Goal: Information Seeking & Learning: Learn about a topic

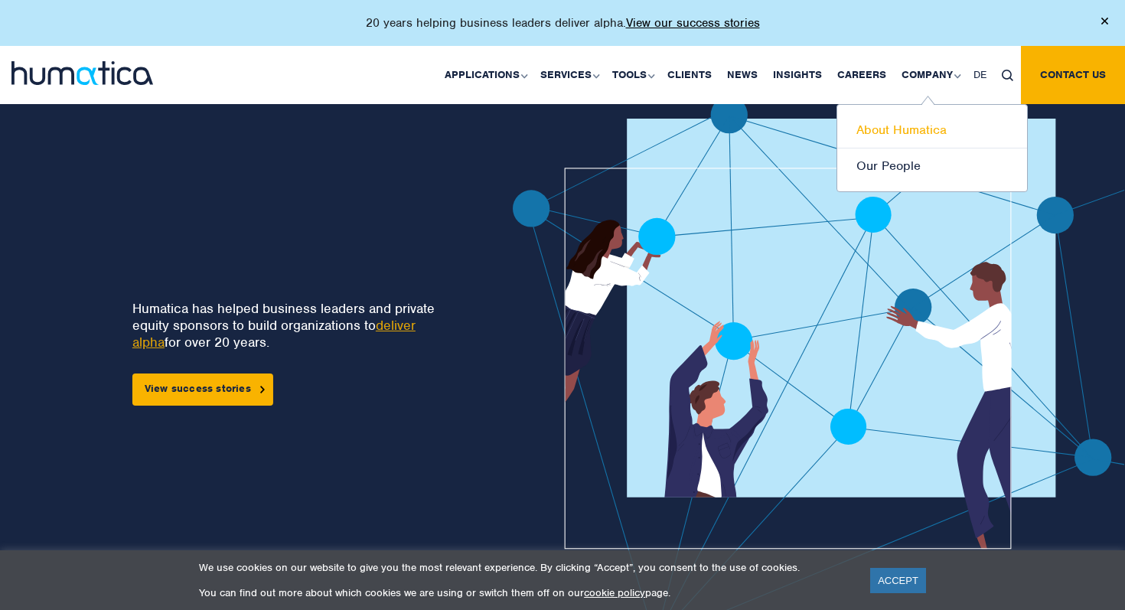
click at [896, 135] on link "About Humatica" at bounding box center [932, 130] width 190 height 36
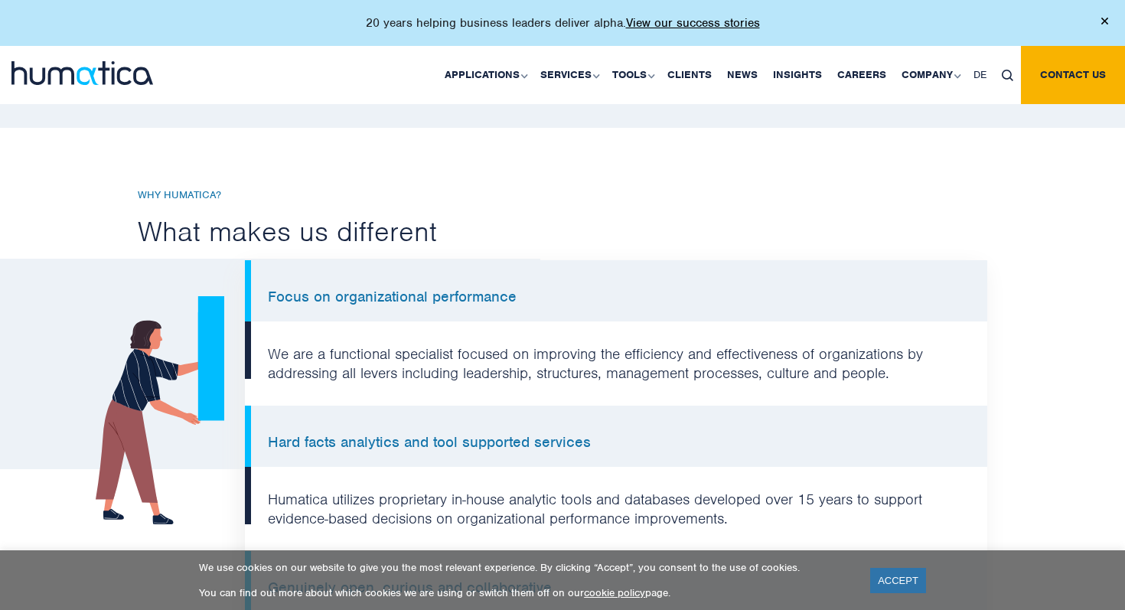
scroll to position [1028, 0]
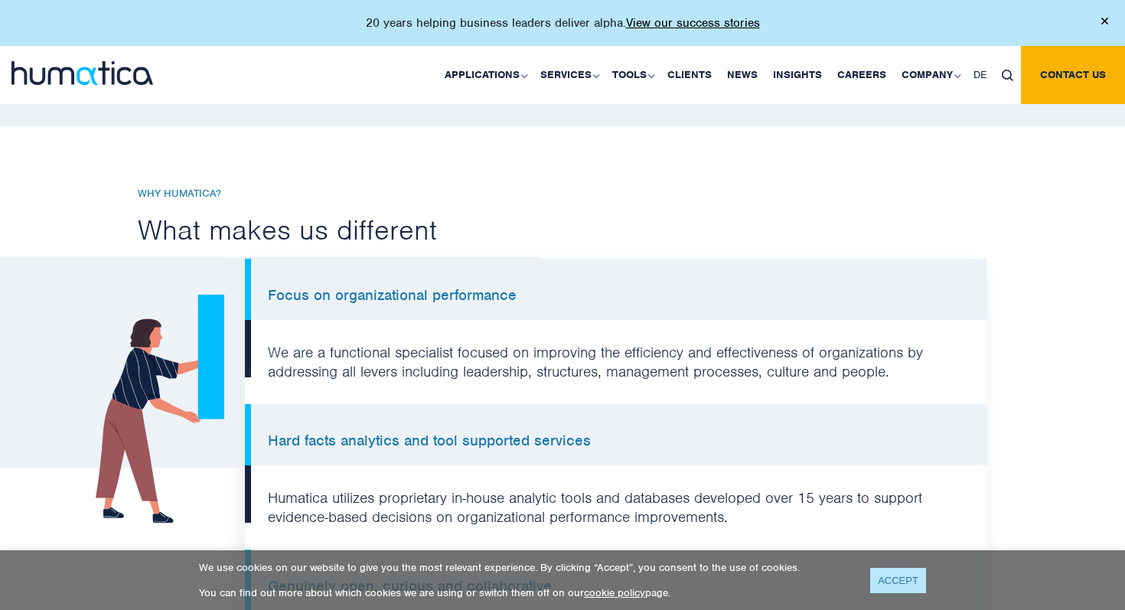
click at [884, 581] on link "ACCEPT" at bounding box center [898, 580] width 56 height 25
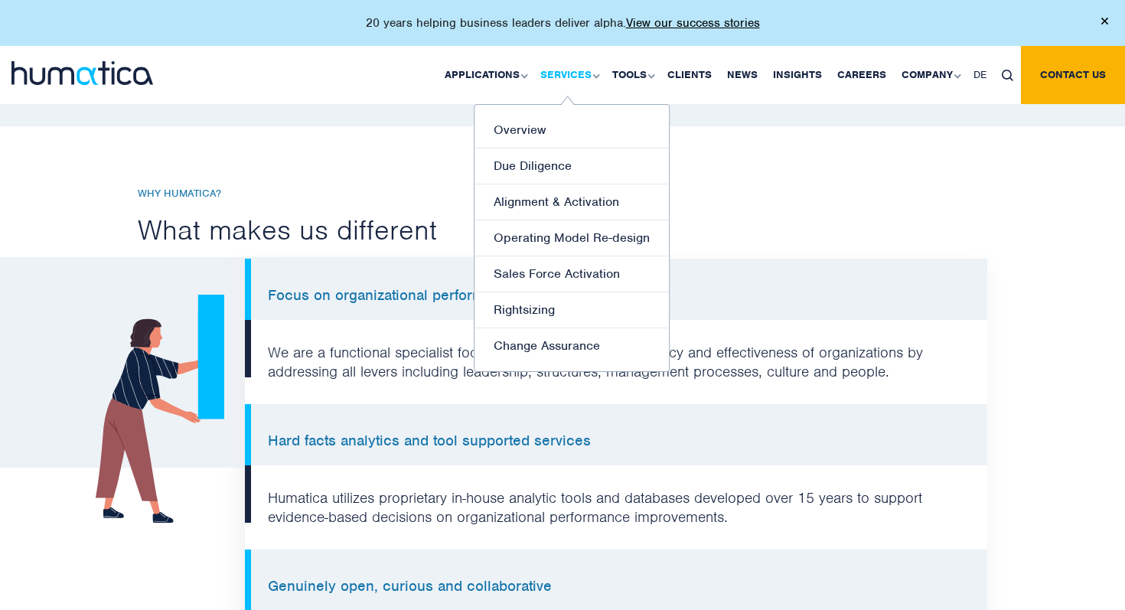
click at [566, 80] on link "Services" at bounding box center [568, 75] width 72 height 58
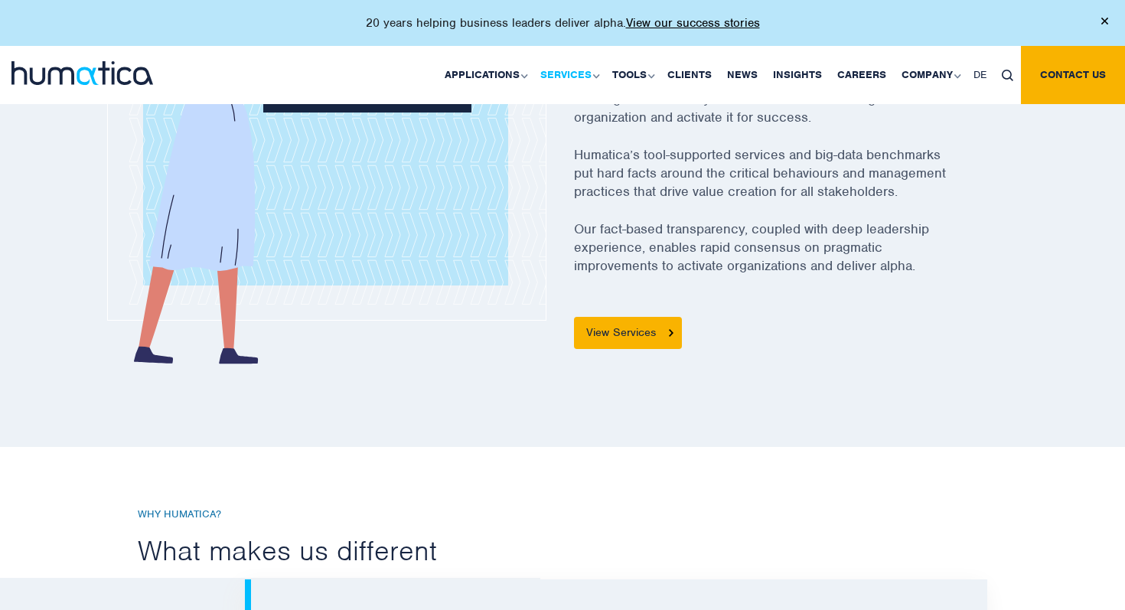
scroll to position [679, 0]
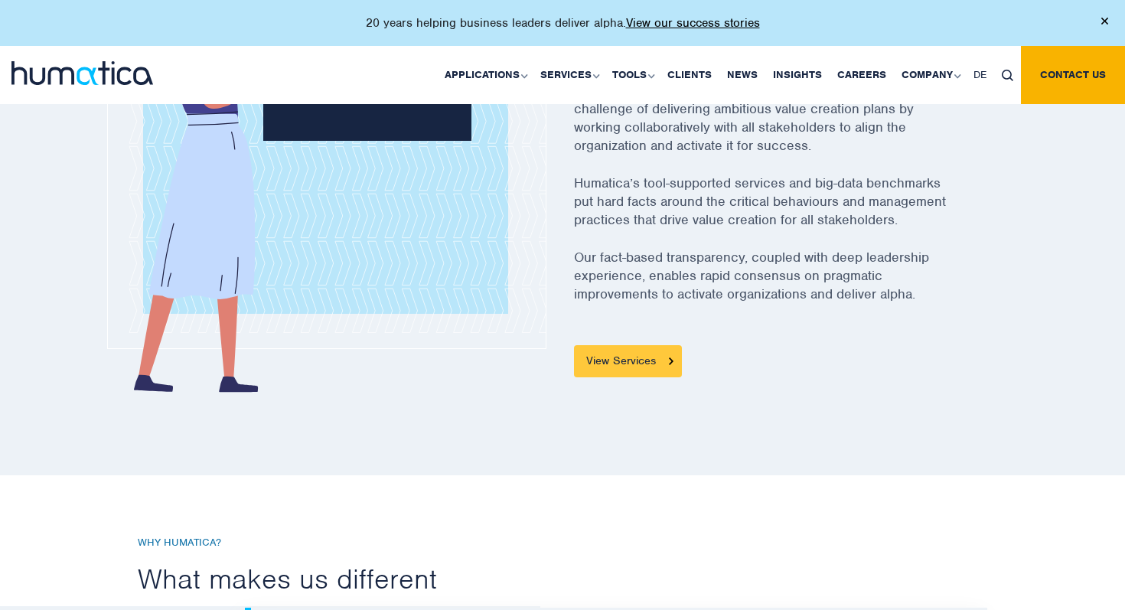
click at [645, 363] on link "View Services" at bounding box center [628, 361] width 108 height 32
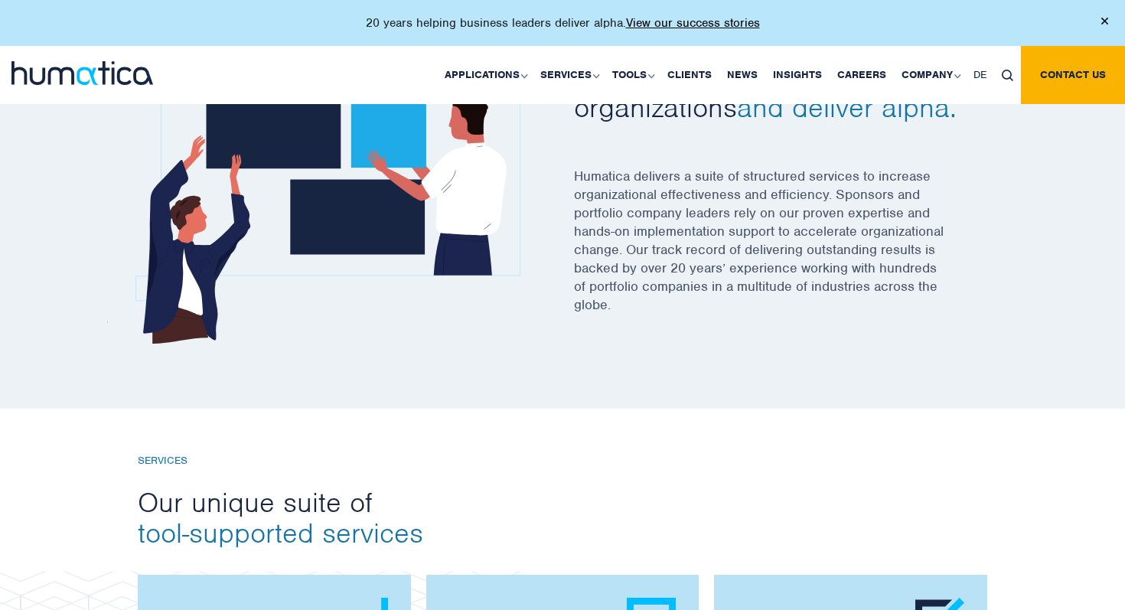
scroll to position [568, 0]
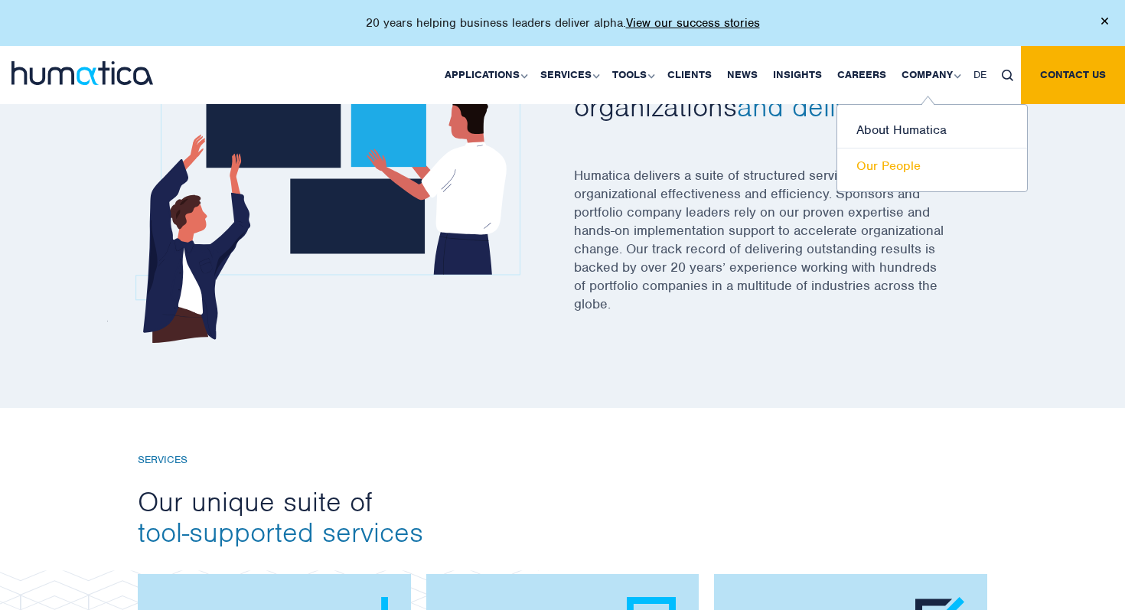
click at [886, 163] on link "Our People" at bounding box center [932, 165] width 190 height 35
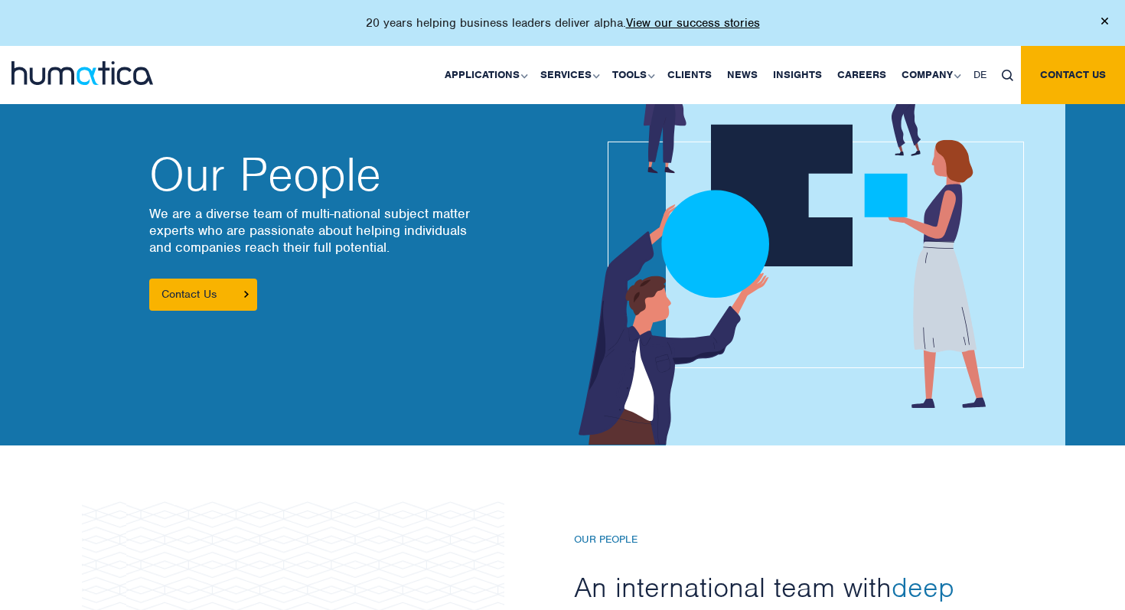
scroll to position [32, 0]
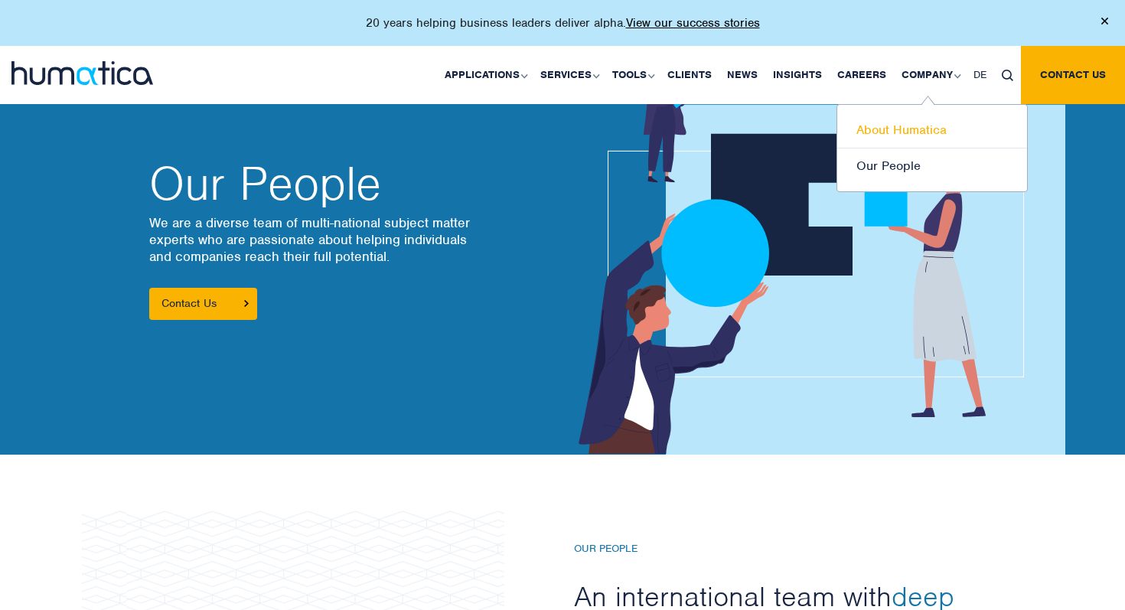
click at [887, 129] on link "About Humatica" at bounding box center [932, 130] width 190 height 36
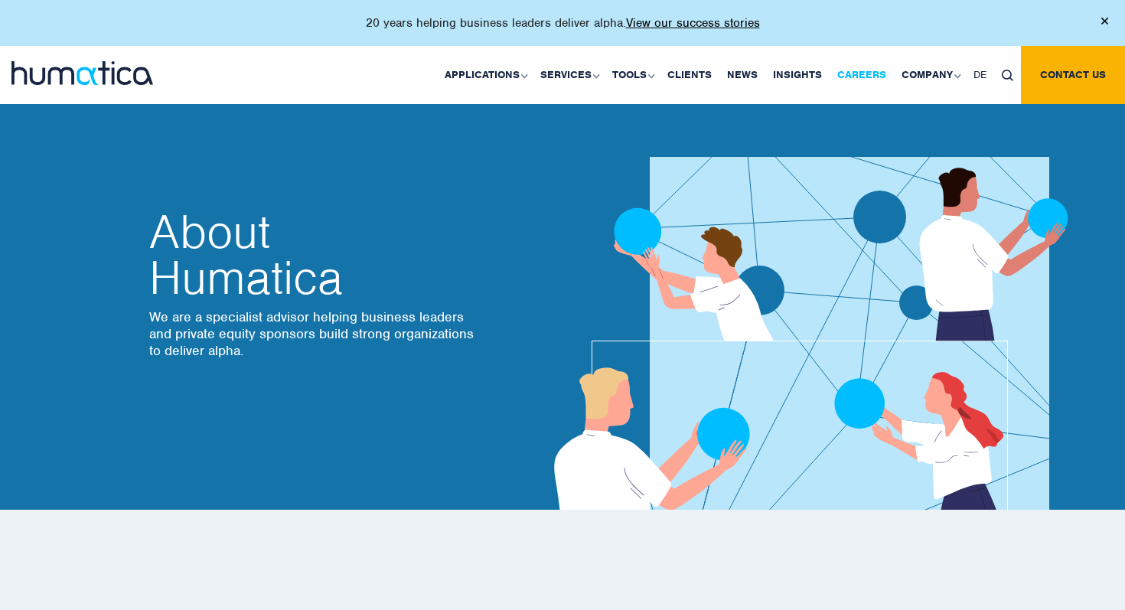
click at [865, 75] on link "Careers" at bounding box center [861, 75] width 64 height 58
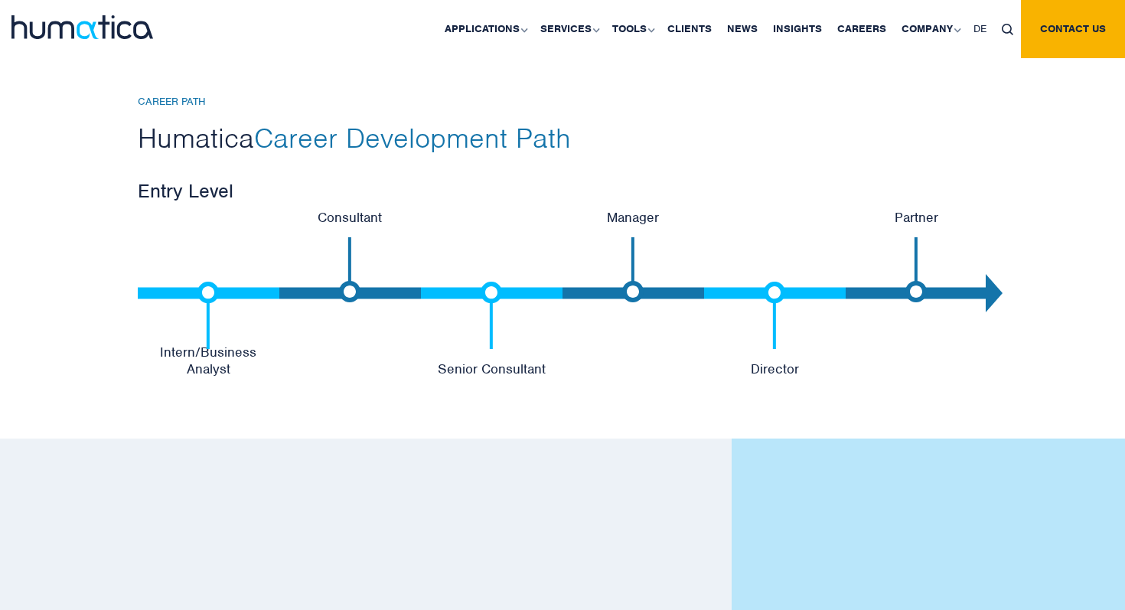
scroll to position [3722, 0]
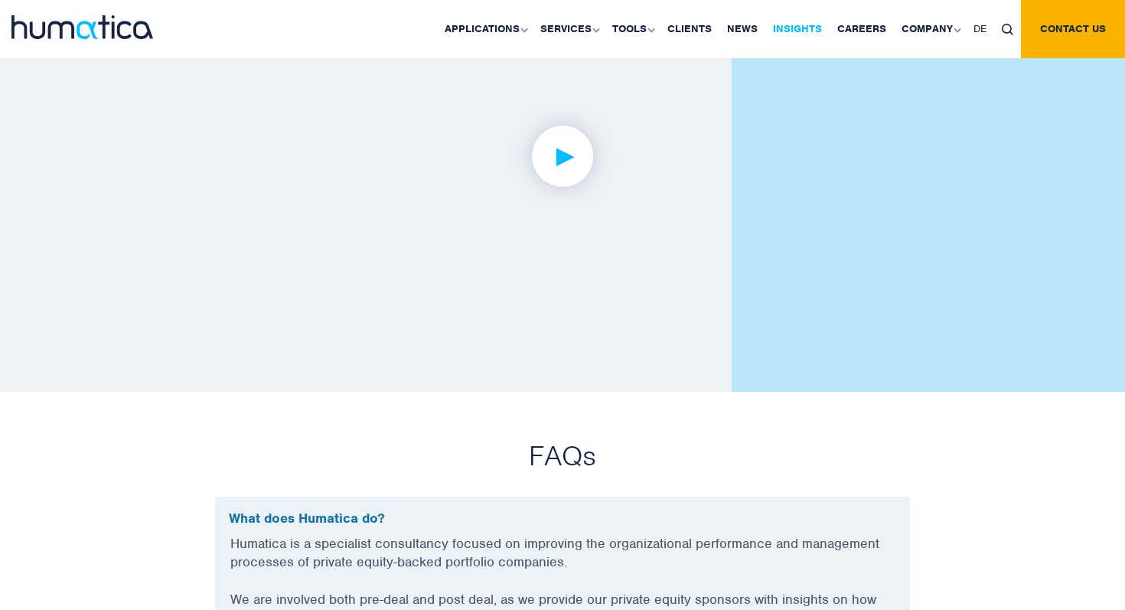
click at [786, 32] on link "Insights" at bounding box center [797, 29] width 64 height 58
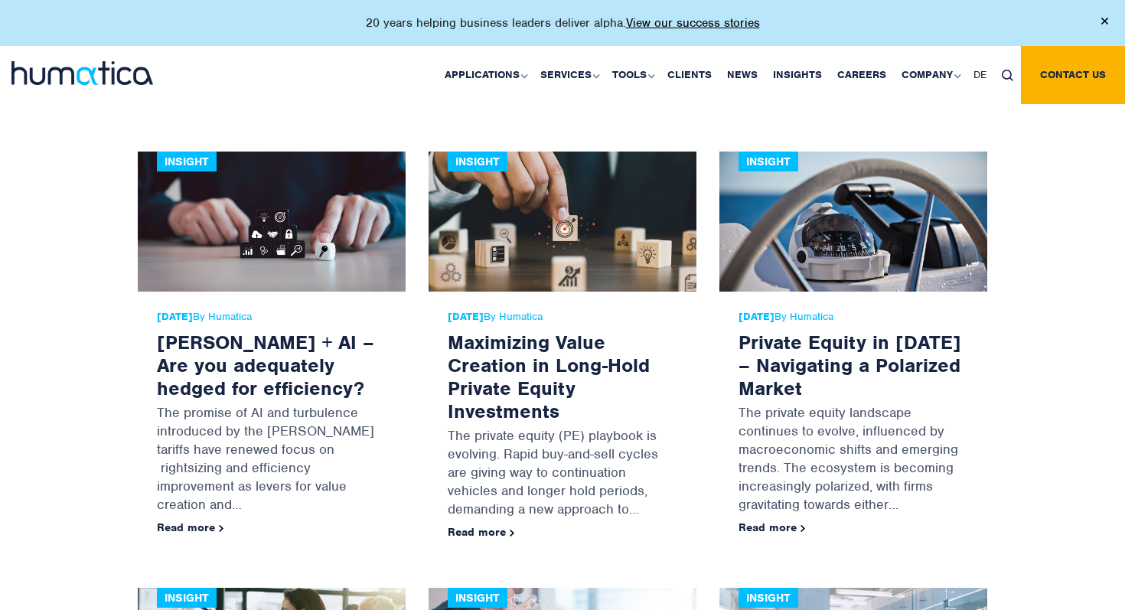
scroll to position [1248, 0]
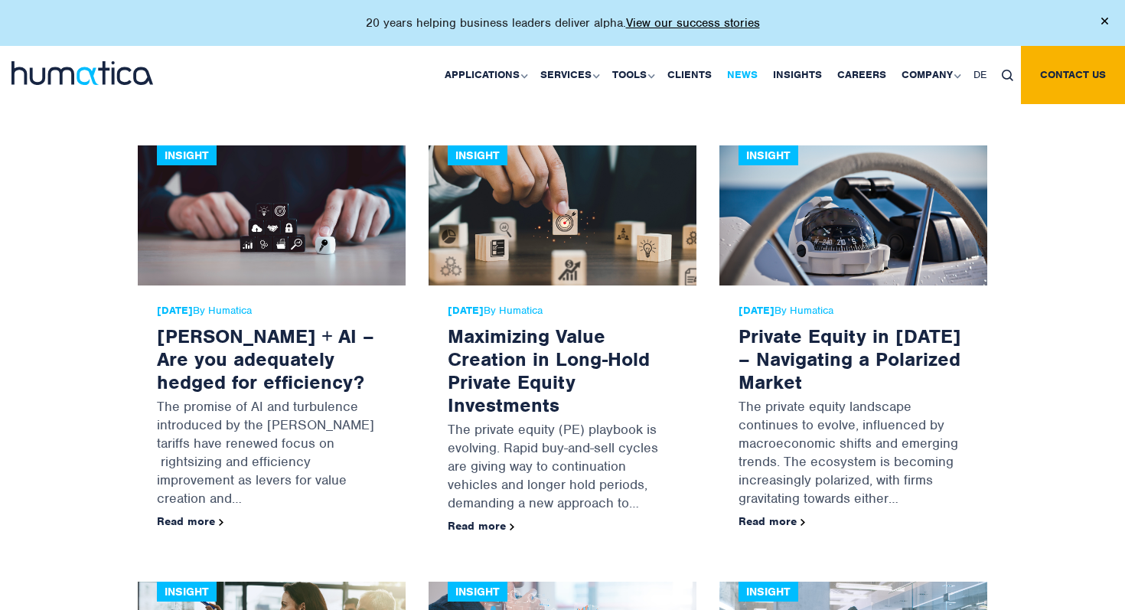
click at [737, 82] on link "News" at bounding box center [742, 75] width 46 height 58
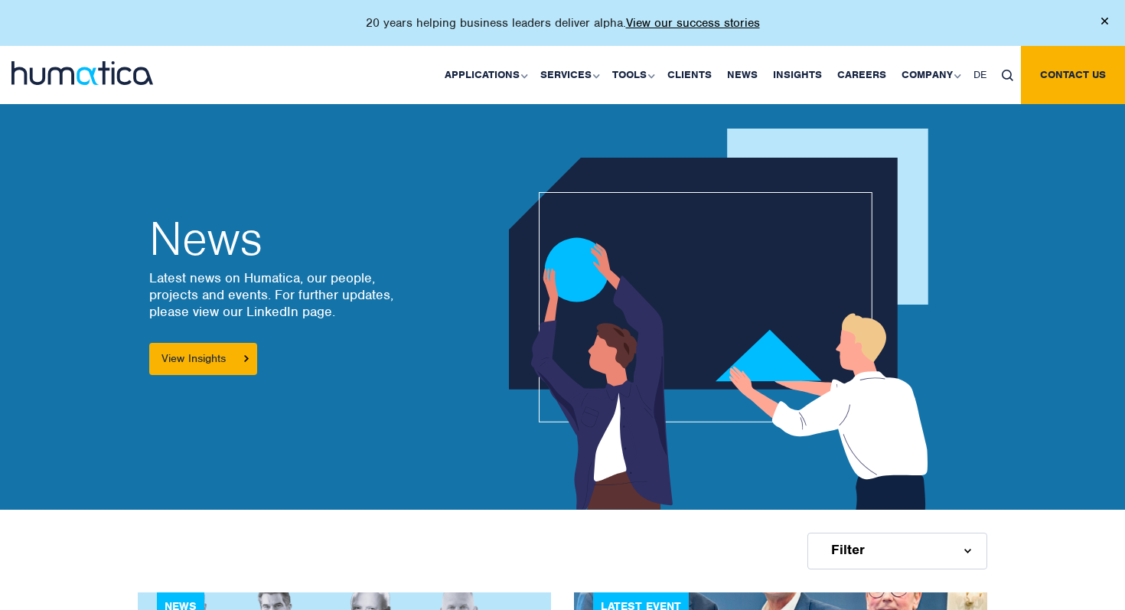
click at [985, 241] on div at bounding box center [780, 295] width 436 height 428
click at [1102, 21] on img at bounding box center [1104, 21] width 7 height 7
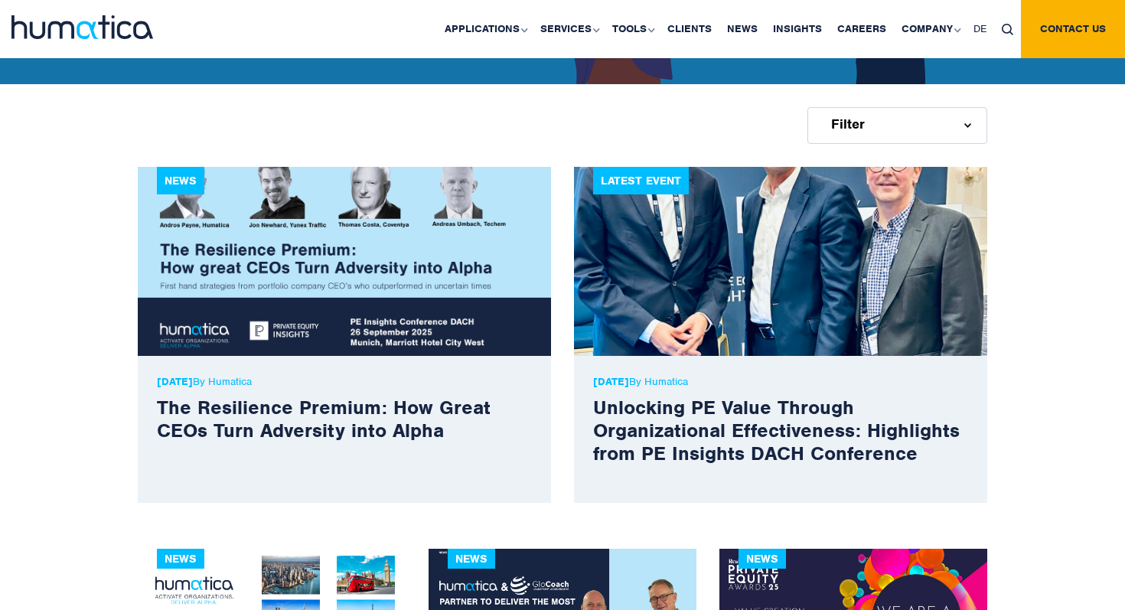
scroll to position [477, 0]
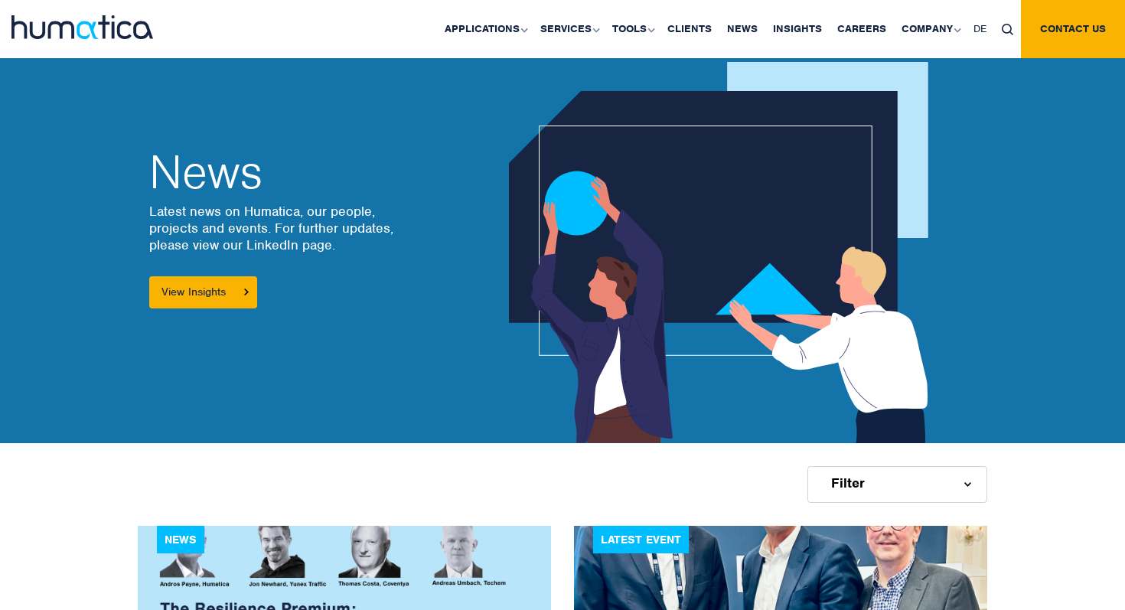
scroll to position [0, 0]
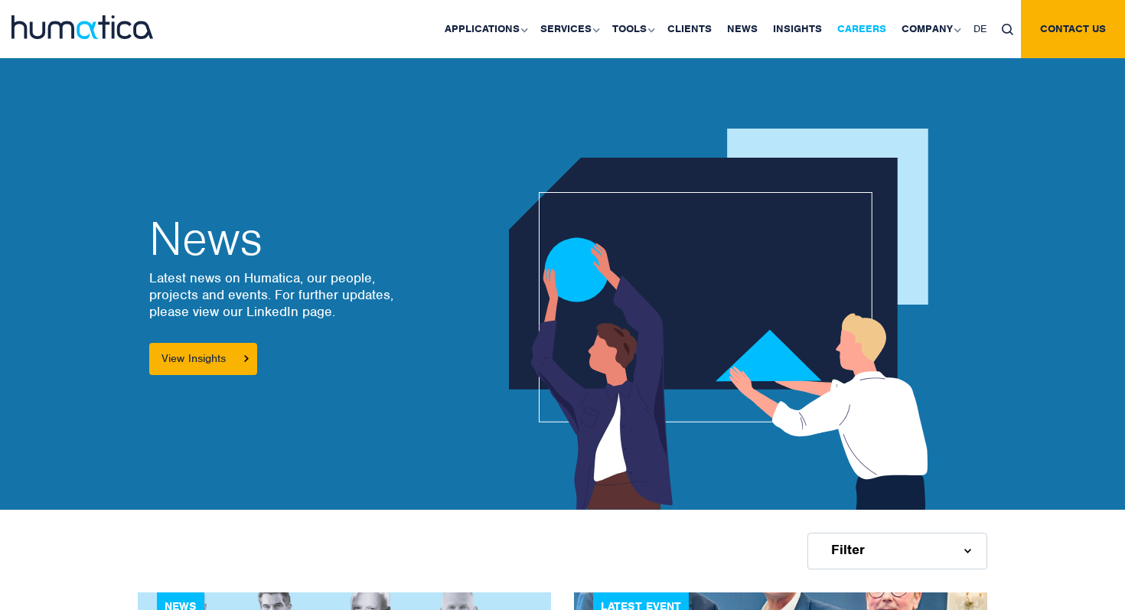
click at [855, 24] on link "Careers" at bounding box center [861, 29] width 64 height 58
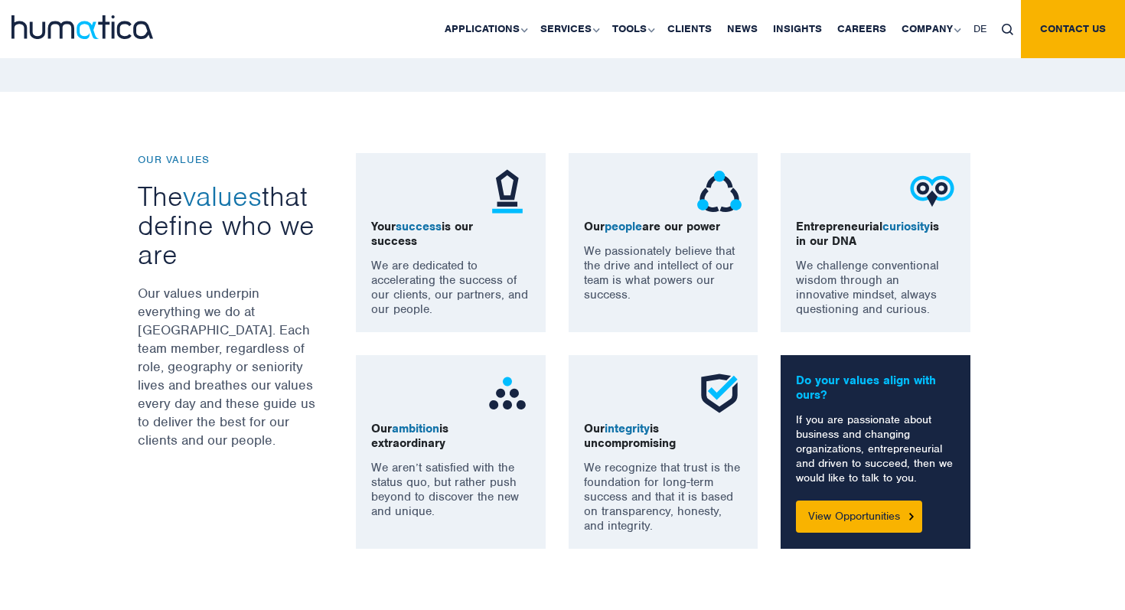
scroll to position [1045, 0]
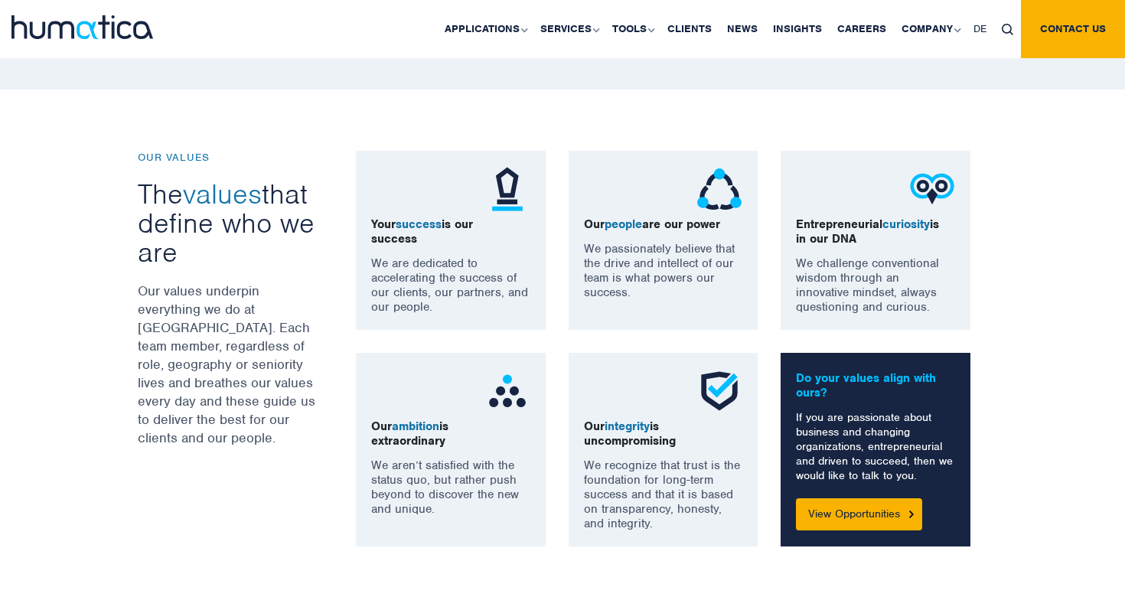
click at [445, 337] on div "Your success is our success We are dedicated to accelerating the success of our…" at bounding box center [671, 349] width 654 height 396
click at [1047, 340] on div "OUR VALUES The values that define who we are Our values underpin everything we …" at bounding box center [562, 349] width 1125 height 518
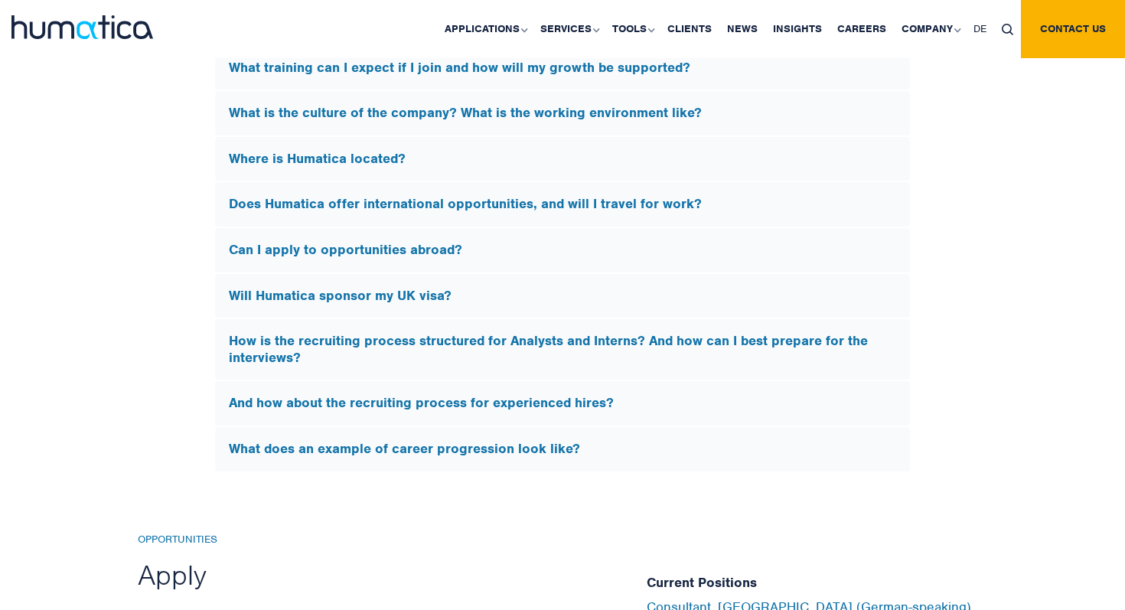
scroll to position [4636, 0]
click at [771, 253] on div "Can I apply to opportunities abroad?" at bounding box center [562, 249] width 695 height 44
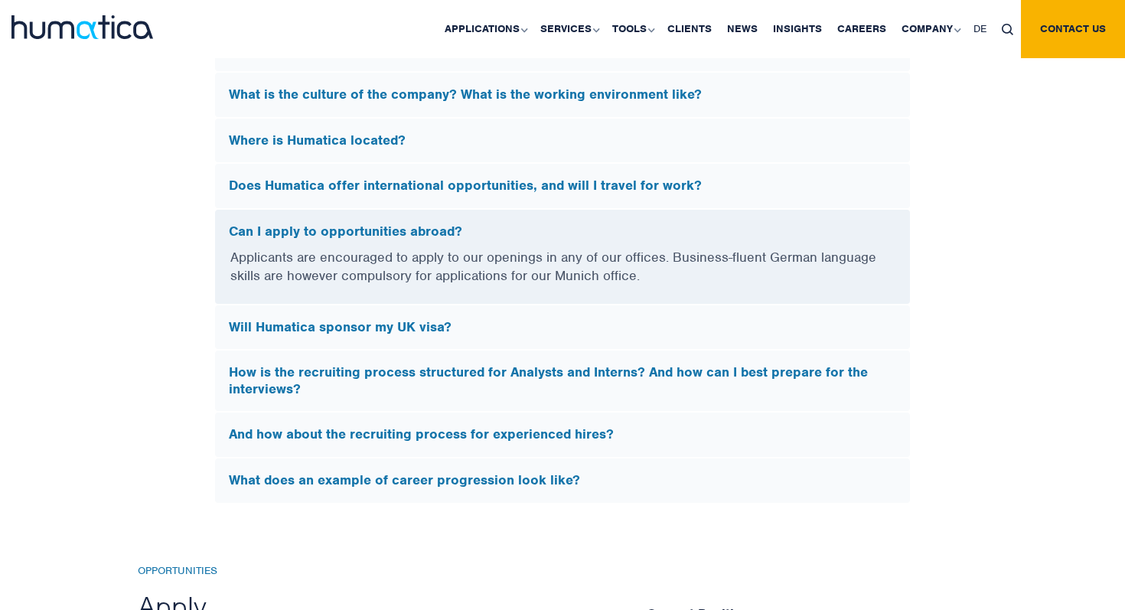
scroll to position [4401, 0]
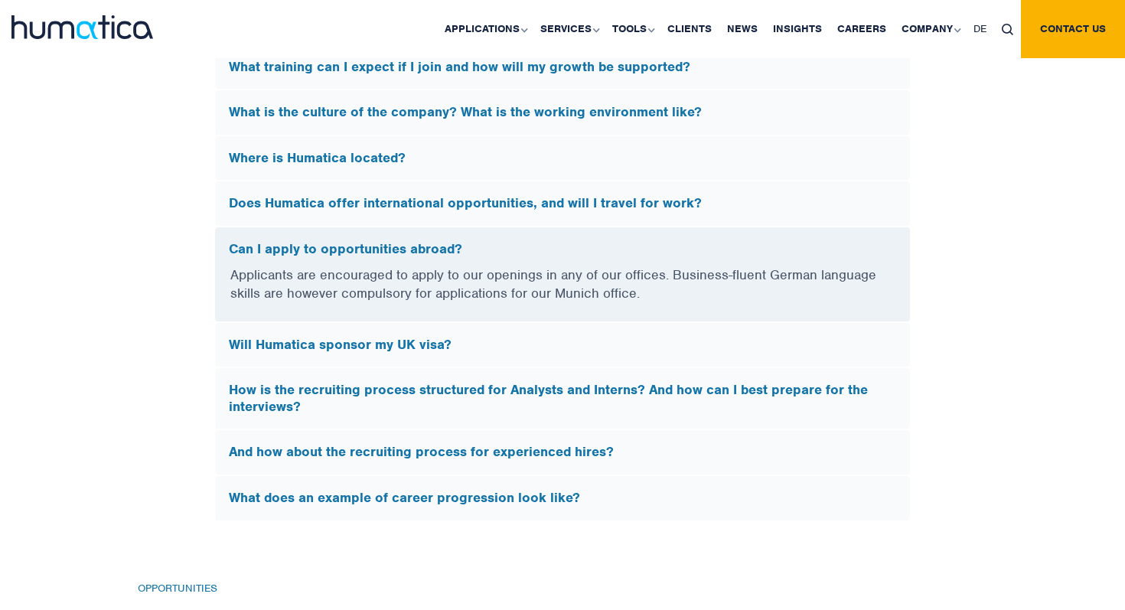
click at [760, 241] on h5 "Can I apply to opportunities abroad?" at bounding box center [562, 249] width 667 height 17
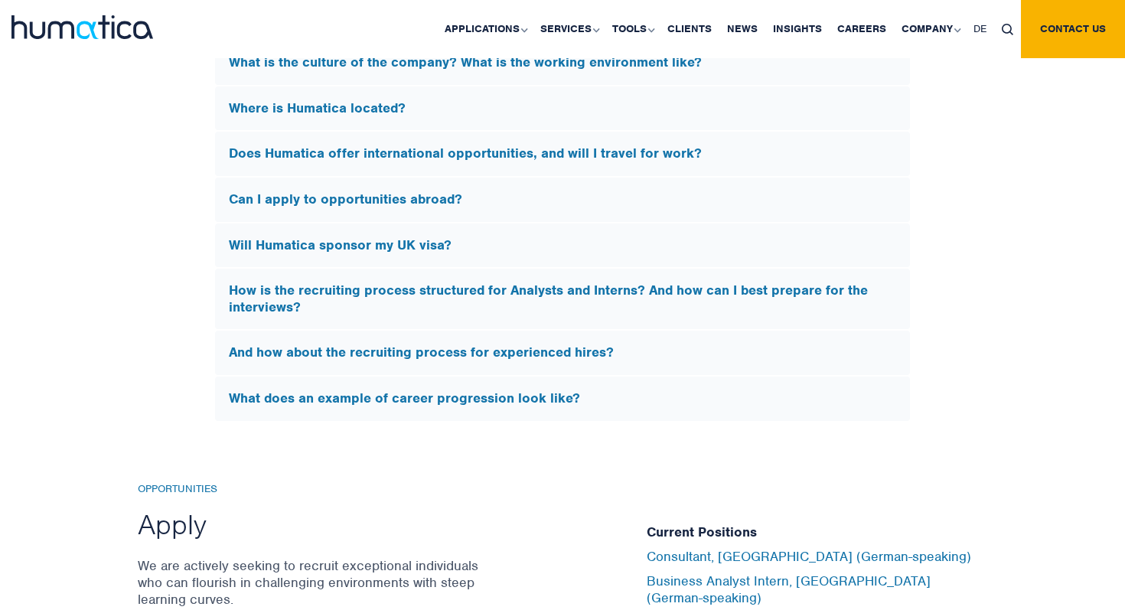
scroll to position [4450, 0]
click at [754, 309] on h5 "How is the recruiting process structured for Analysts and Interns? And how can …" at bounding box center [562, 299] width 667 height 33
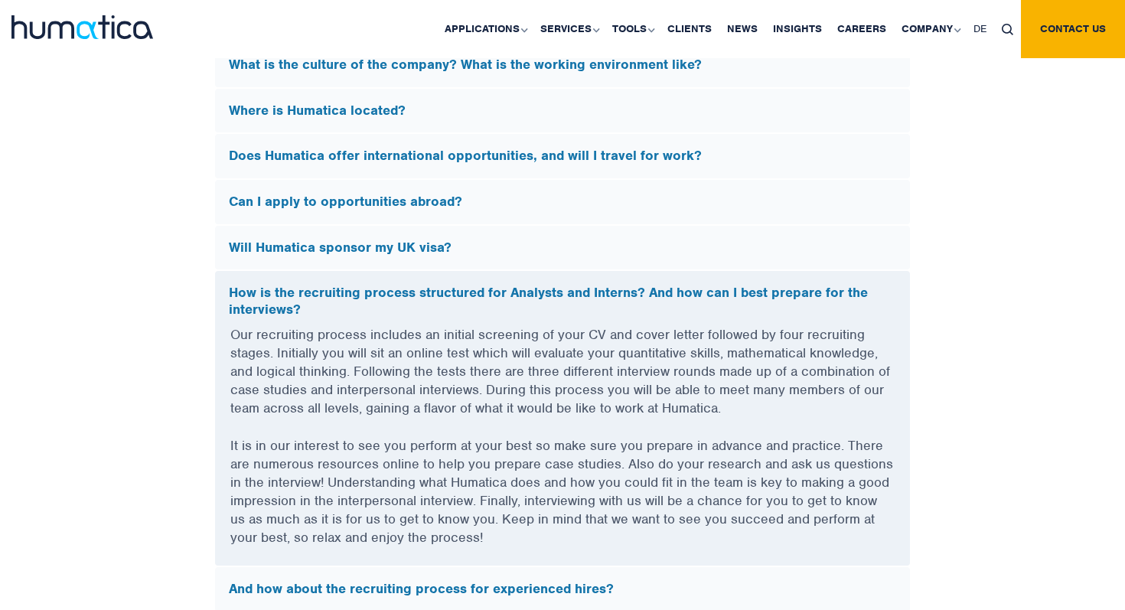
scroll to position [4446, 0]
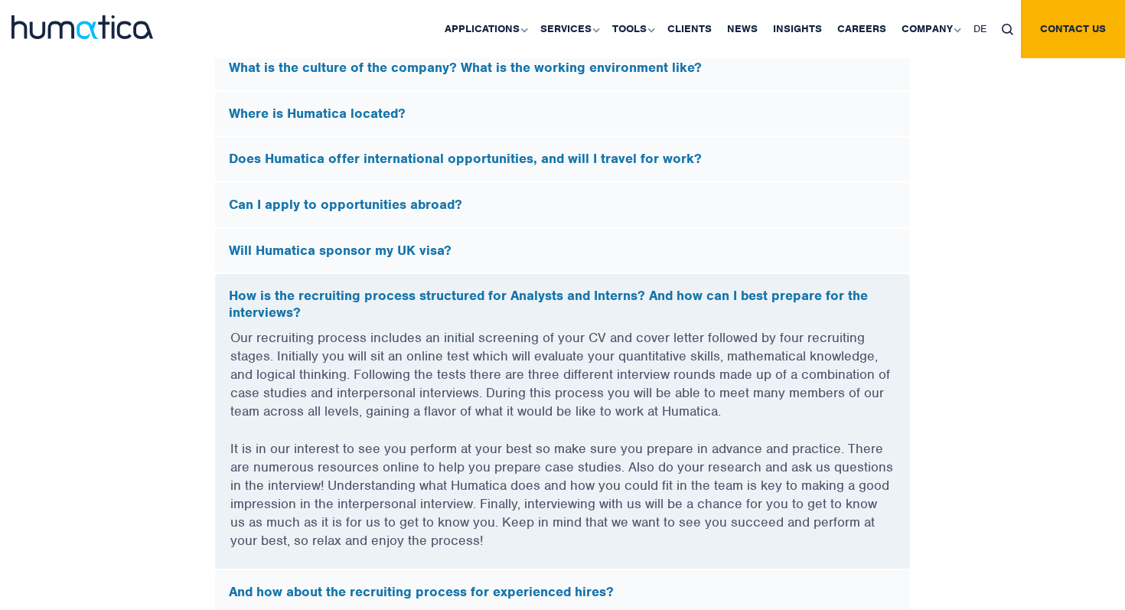
click at [748, 295] on h5 "How is the recruiting process structured for Analysts and Interns? And how can …" at bounding box center [562, 304] width 667 height 33
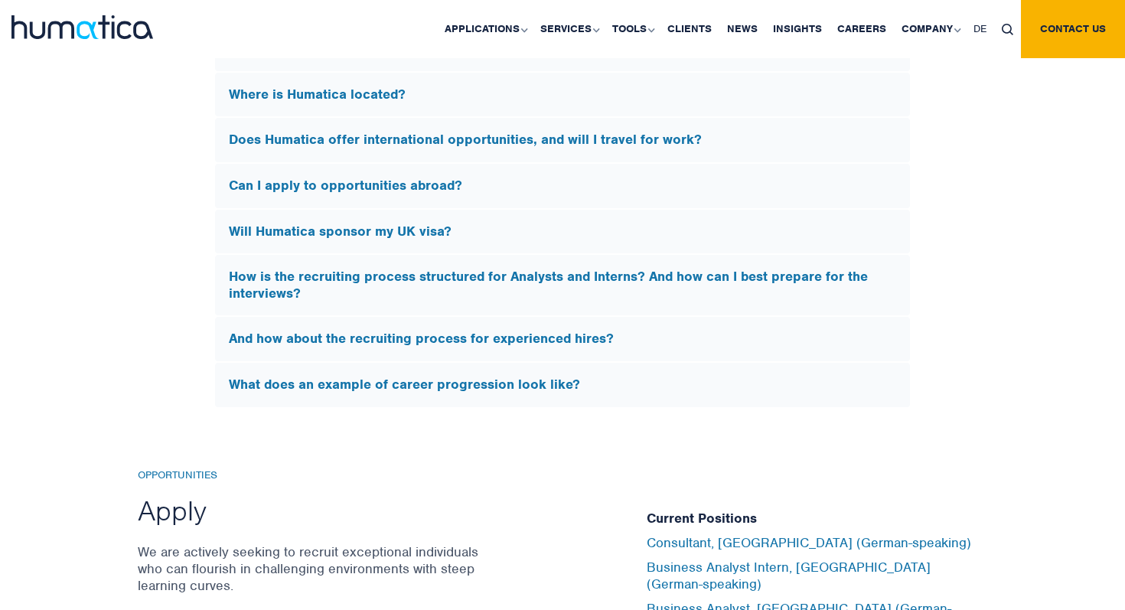
scroll to position [4477, 0]
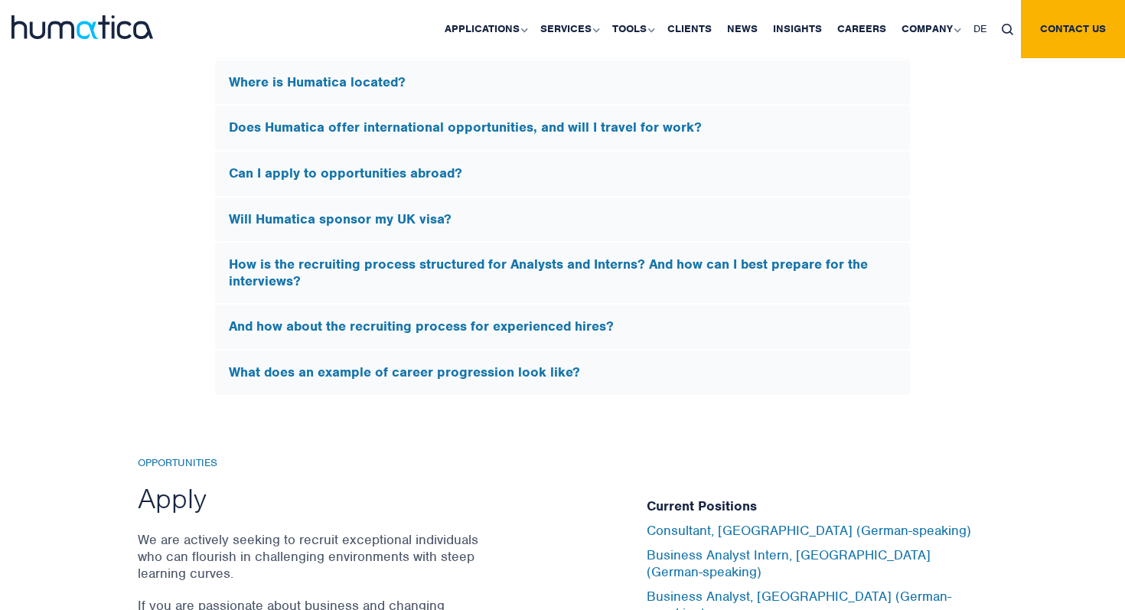
click at [744, 374] on h5 "What does an example of career progression look like?" at bounding box center [562, 372] width 667 height 17
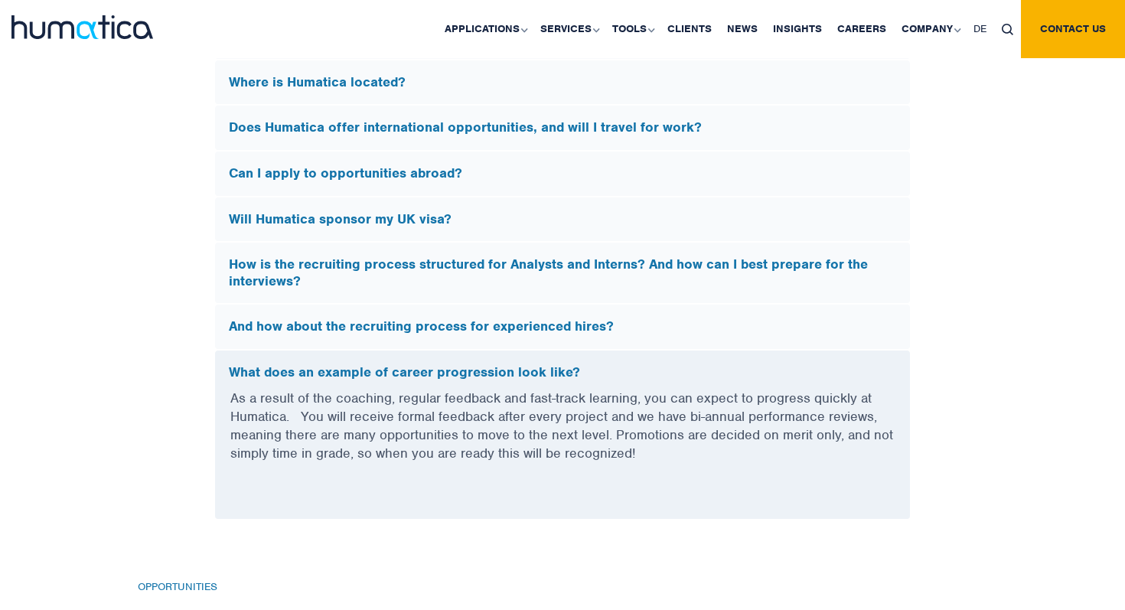
click at [744, 374] on h5 "What does an example of career progression look like?" at bounding box center [562, 372] width 667 height 17
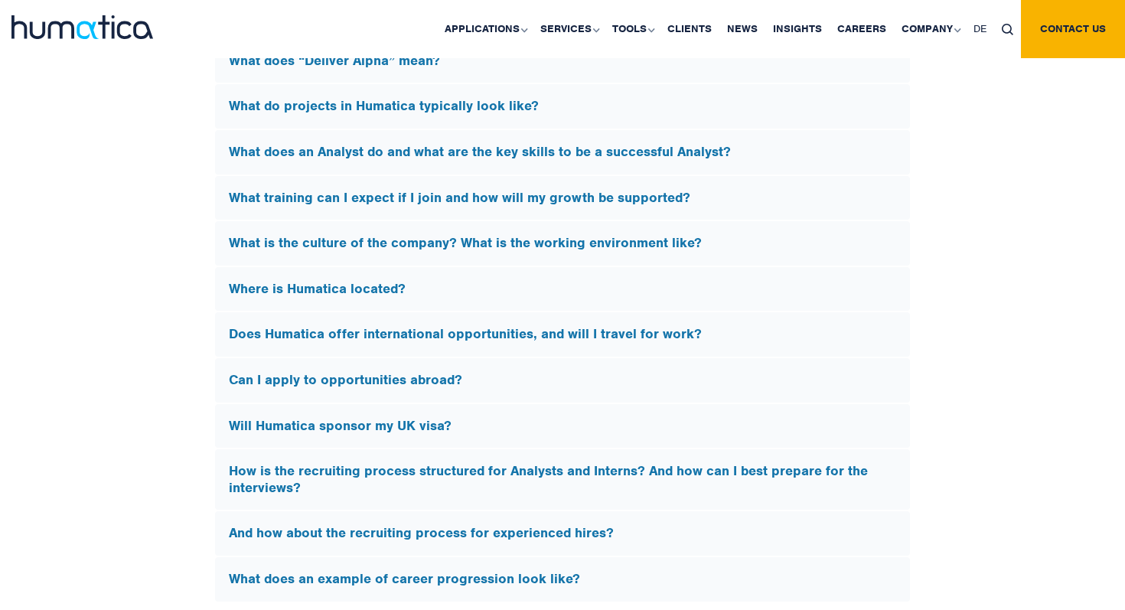
scroll to position [4263, 0]
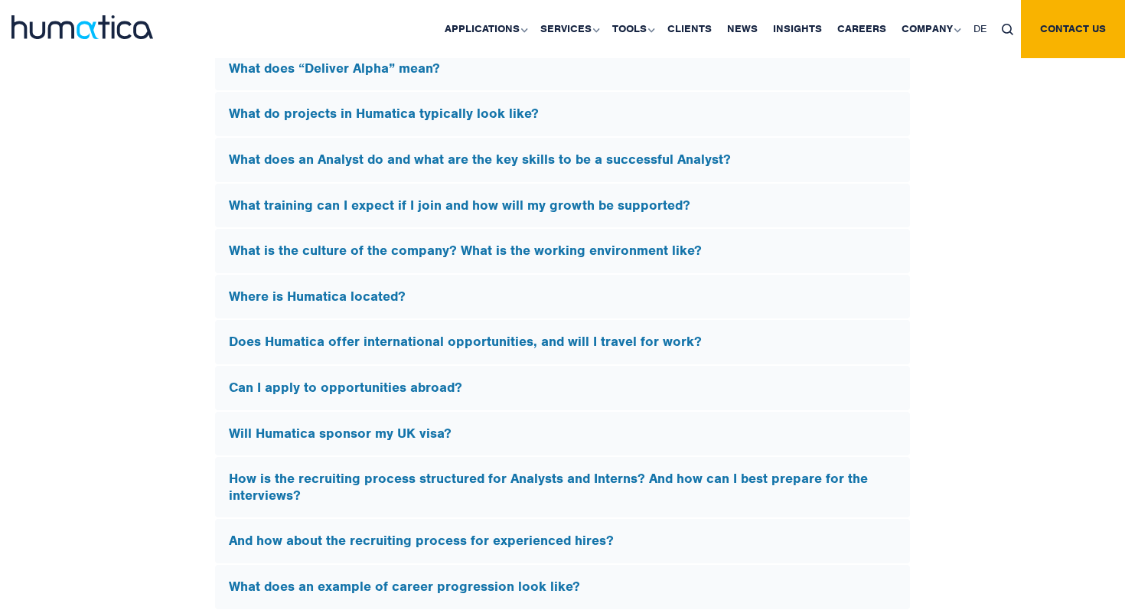
click at [730, 340] on h5 "Does Humatica offer international opportunities, and will I travel for work?" at bounding box center [562, 342] width 667 height 17
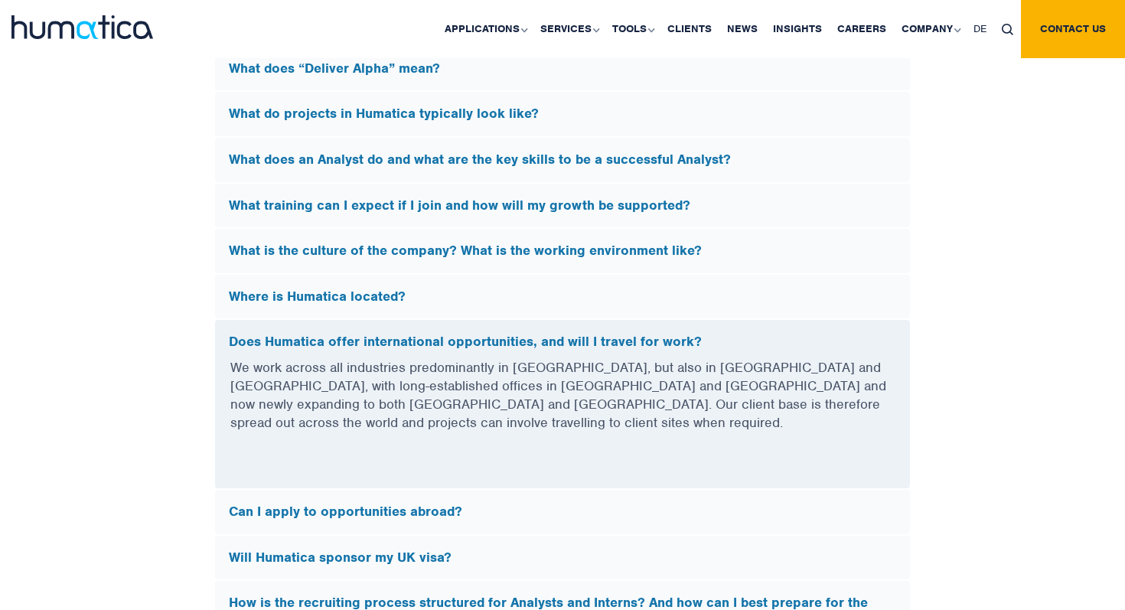
click at [731, 324] on div "Does Humatica offer international opportunities, and will I travel for work?" at bounding box center [562, 339] width 695 height 38
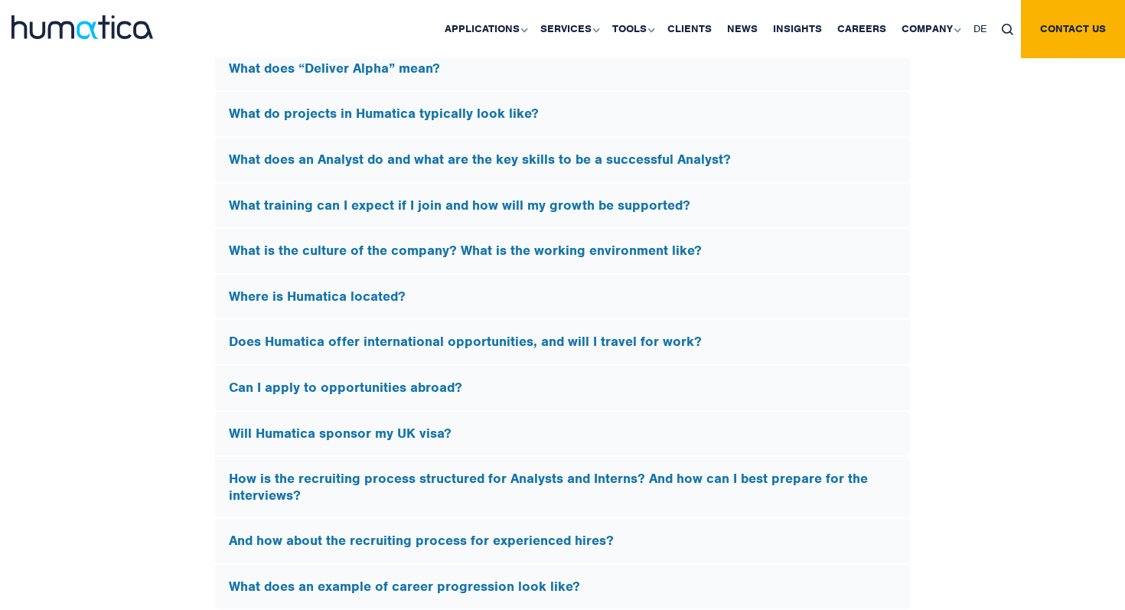
click at [727, 291] on h5 "Where is Humatica located?" at bounding box center [562, 296] width 667 height 17
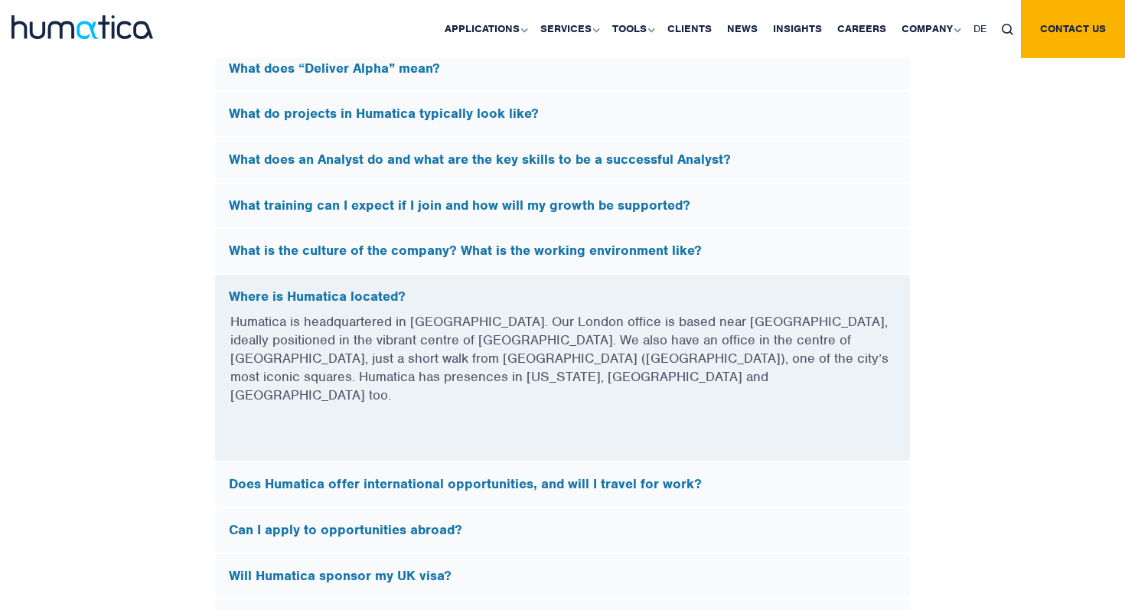
click at [727, 291] on h5 "Where is Humatica located?" at bounding box center [562, 296] width 667 height 17
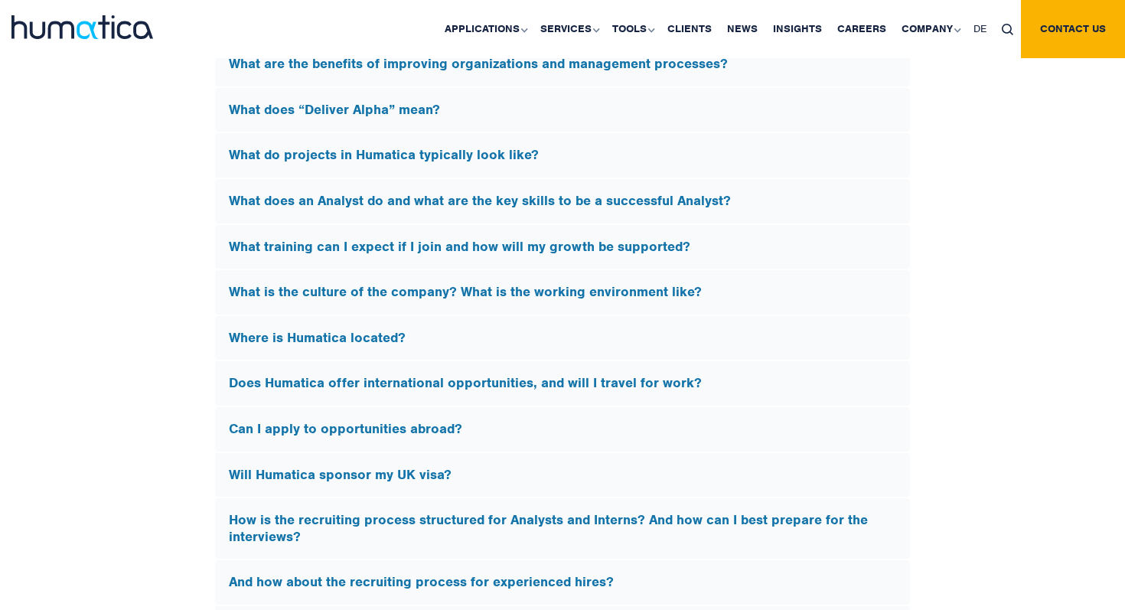
scroll to position [4220, 0]
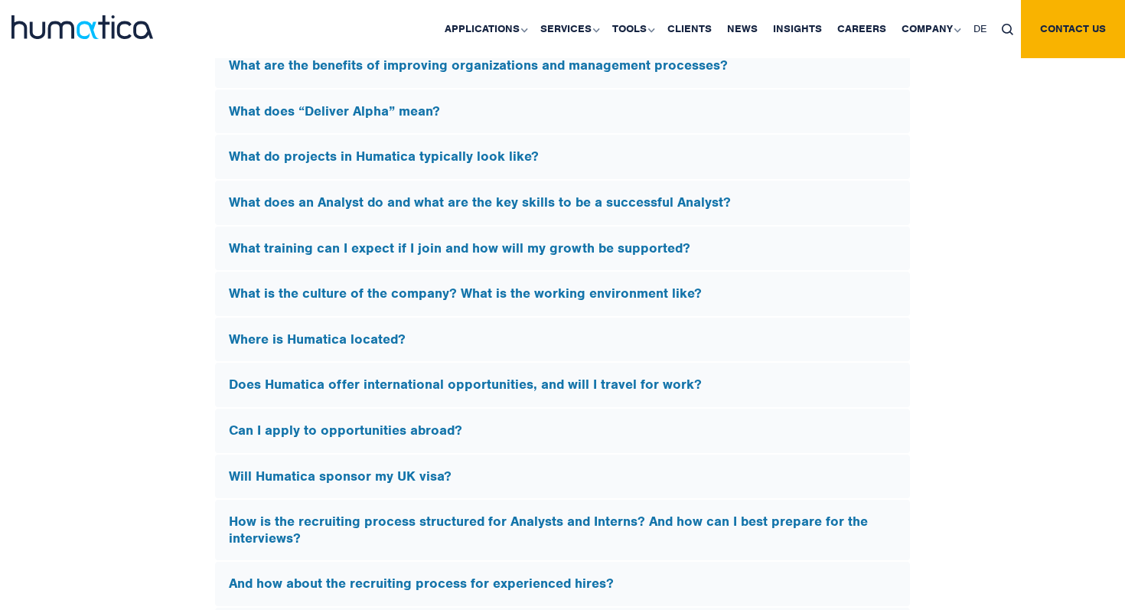
click at [727, 291] on h5 "What is the culture of the company? What is the working environment like?" at bounding box center [562, 293] width 667 height 17
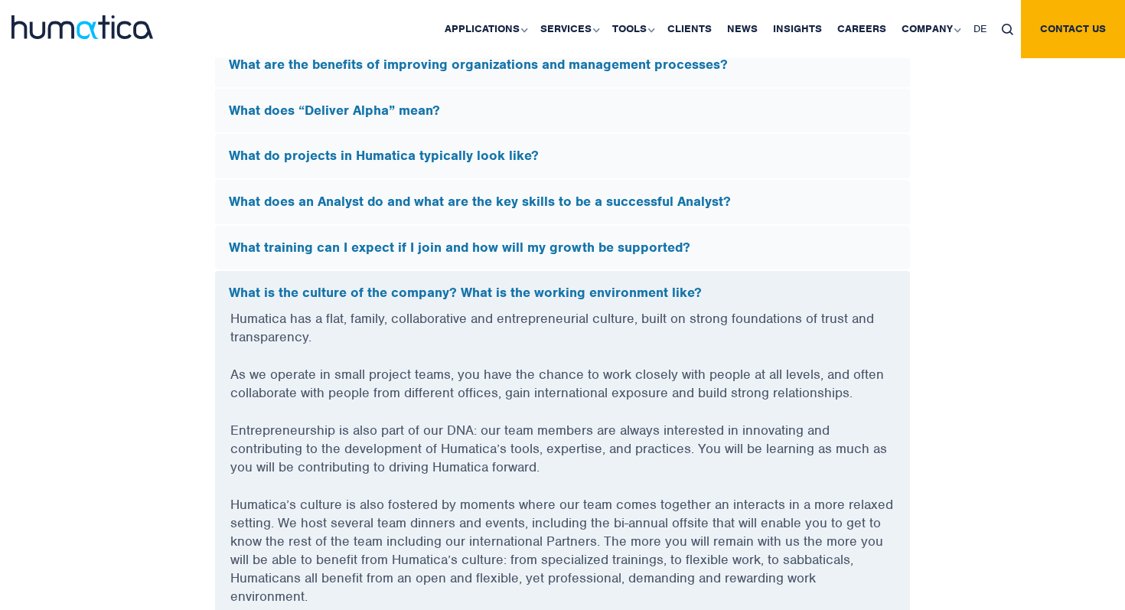
scroll to position [4195, 0]
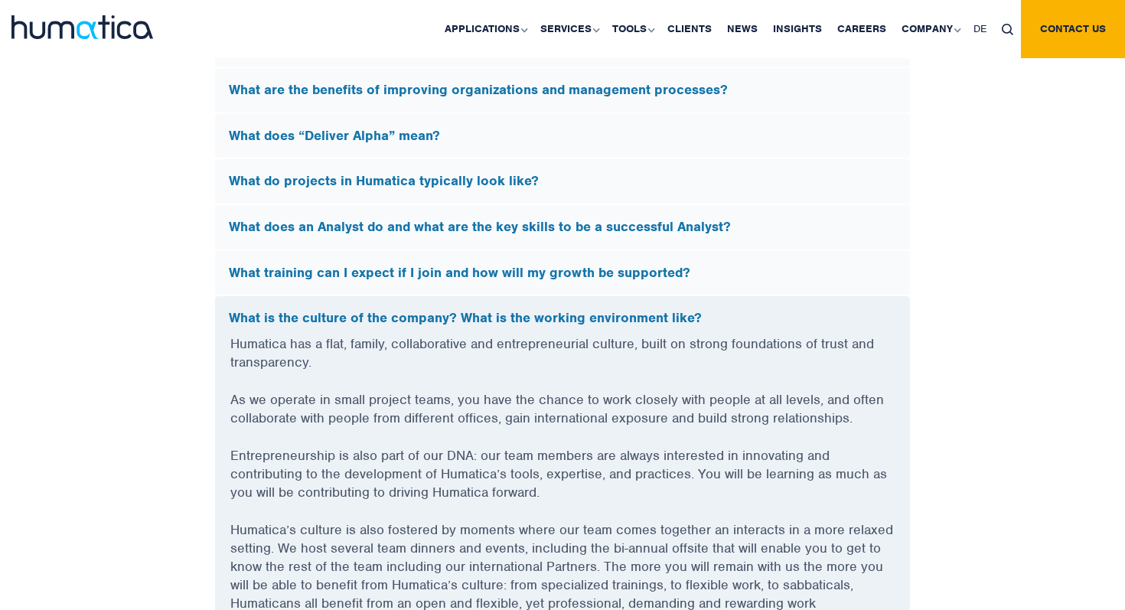
click at [729, 311] on h5 "What is the culture of the company? What is the working environment like?" at bounding box center [562, 318] width 667 height 17
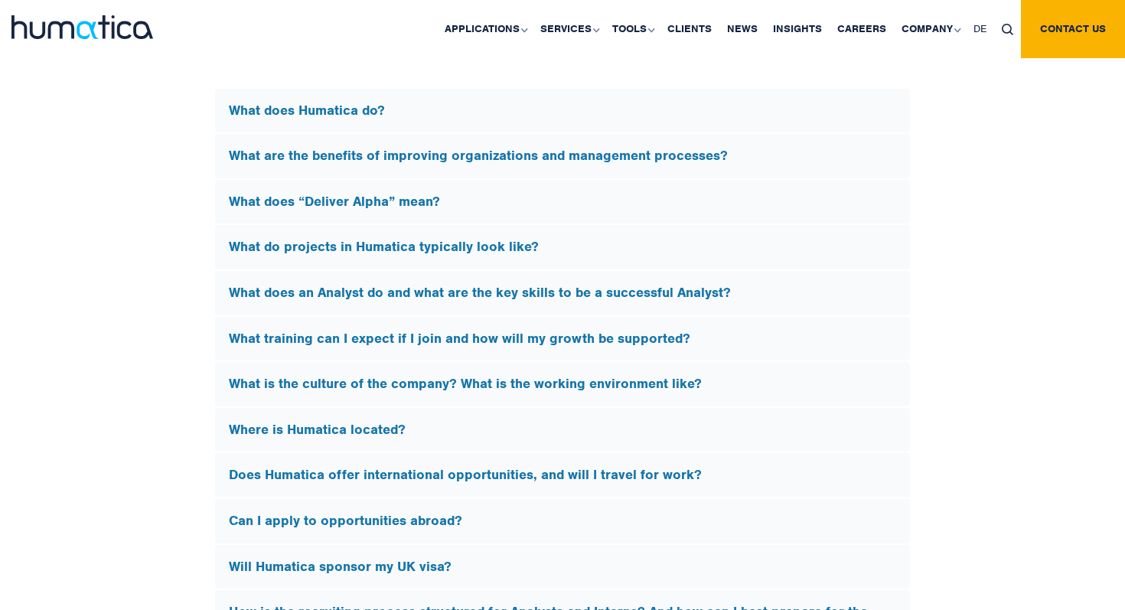
scroll to position [4127, 0]
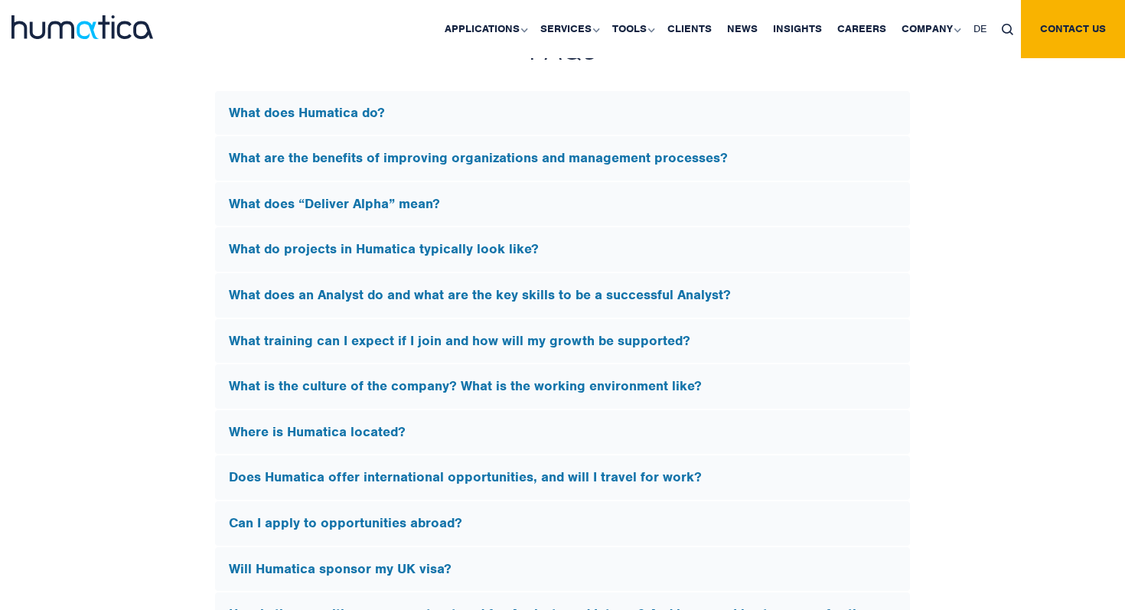
click at [803, 295] on h5 "What does an Analyst do and what are the key skills to be a successful Analyst?" at bounding box center [562, 295] width 667 height 17
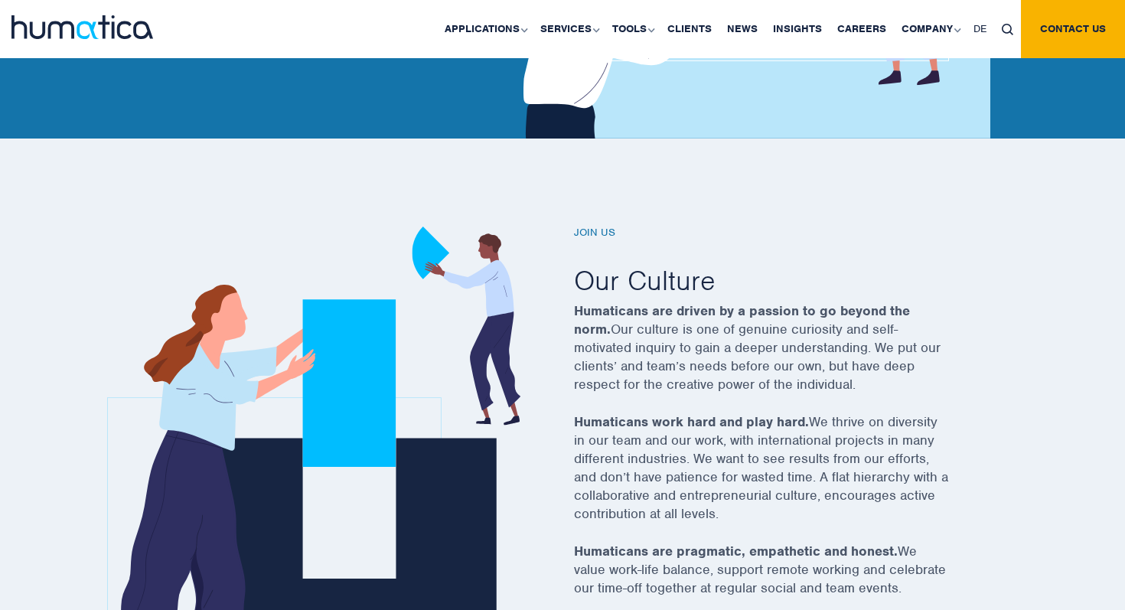
scroll to position [0, 0]
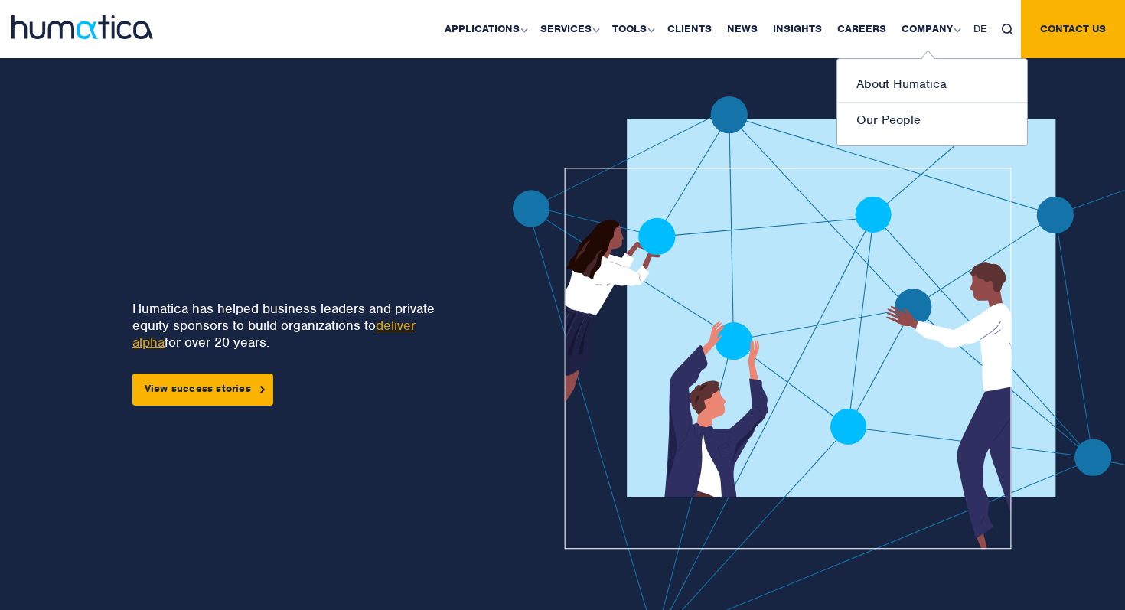
click at [913, 64] on ul "About Humatica Our People" at bounding box center [931, 102] width 191 height 88
click at [907, 71] on link "About Humatica" at bounding box center [932, 85] width 190 height 36
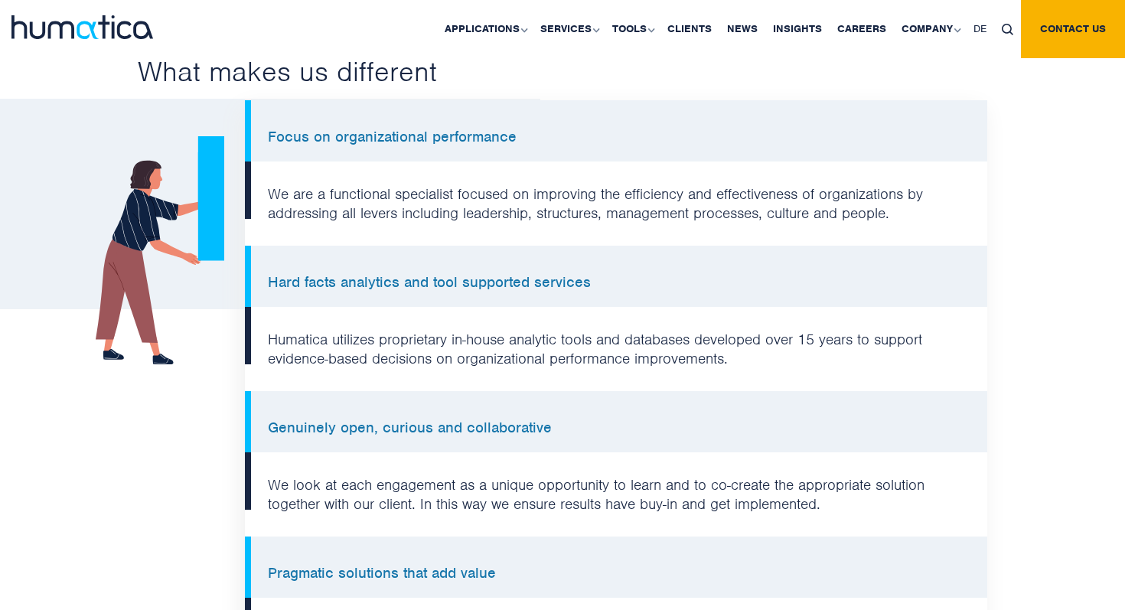
scroll to position [1187, 0]
